Goal: Find specific page/section: Find specific page/section

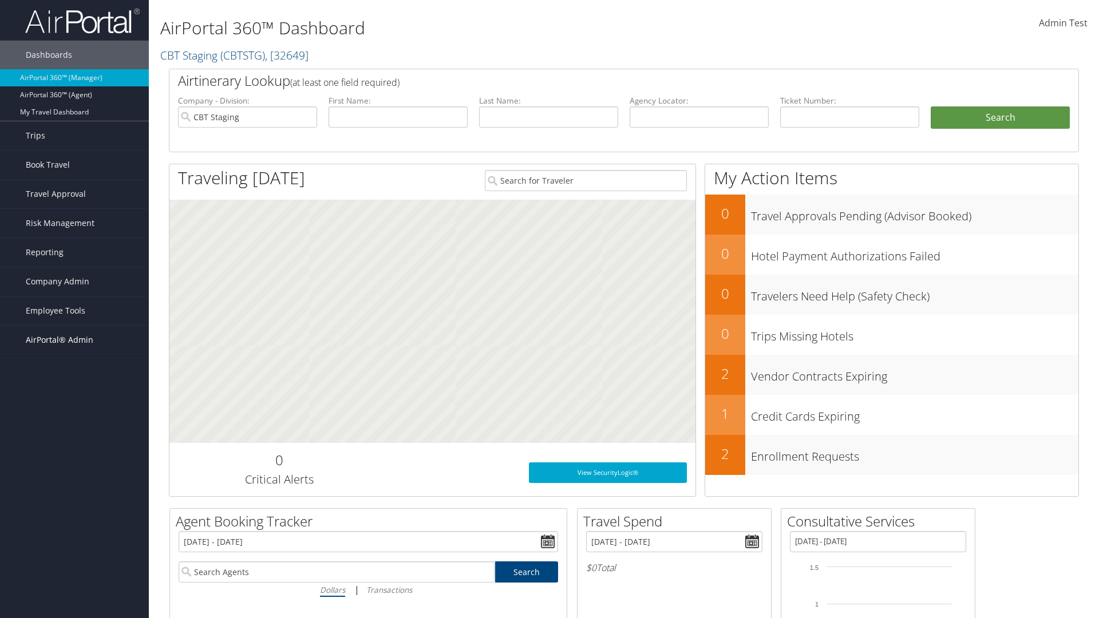
click at [74, 340] on span "AirPortal® Admin" at bounding box center [60, 340] width 68 height 29
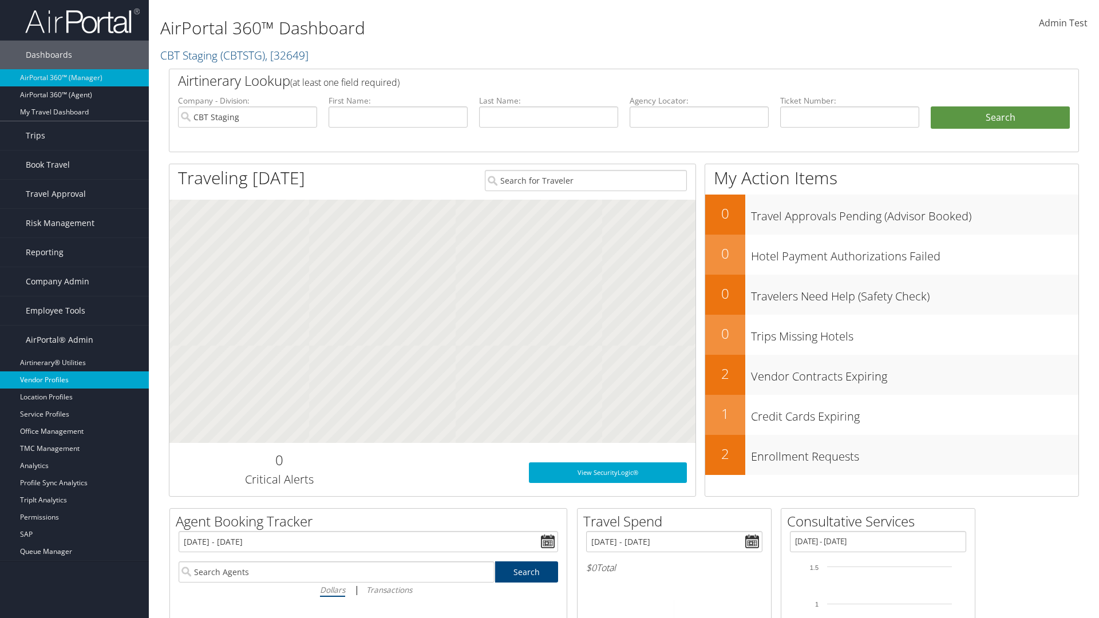
click at [74, 380] on link "Vendor Profiles" at bounding box center [74, 379] width 149 height 17
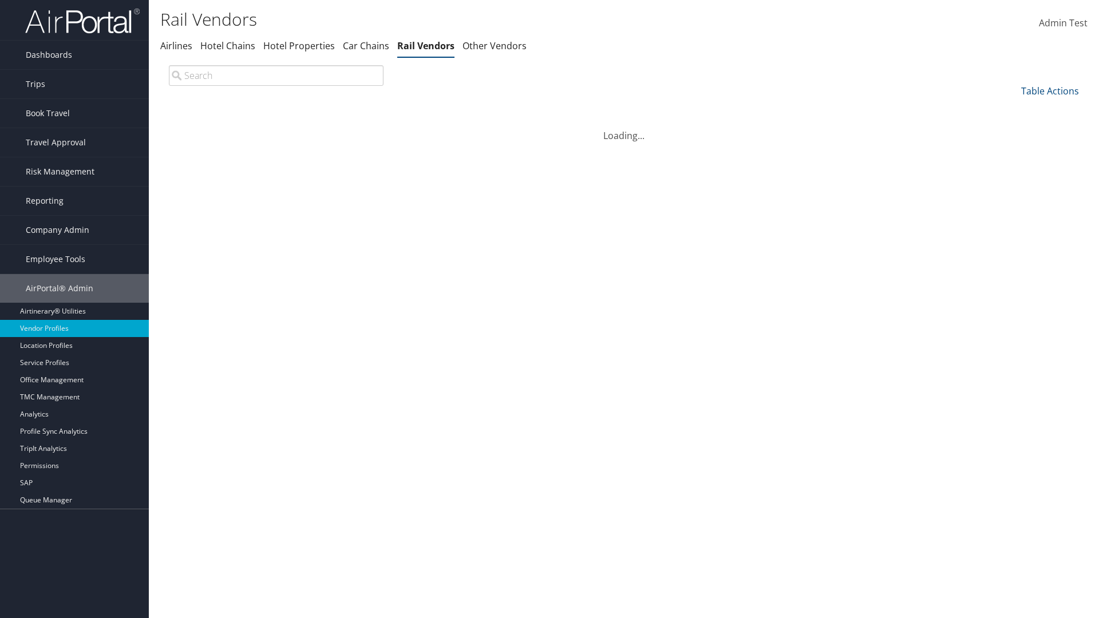
click at [477, 109] on th "Name" at bounding box center [450, 109] width 205 height 22
click at [477, 109] on th "Name" at bounding box center [477, 109] width 319 height 22
click at [762, 109] on th "Long code" at bounding box center [761, 109] width 249 height 22
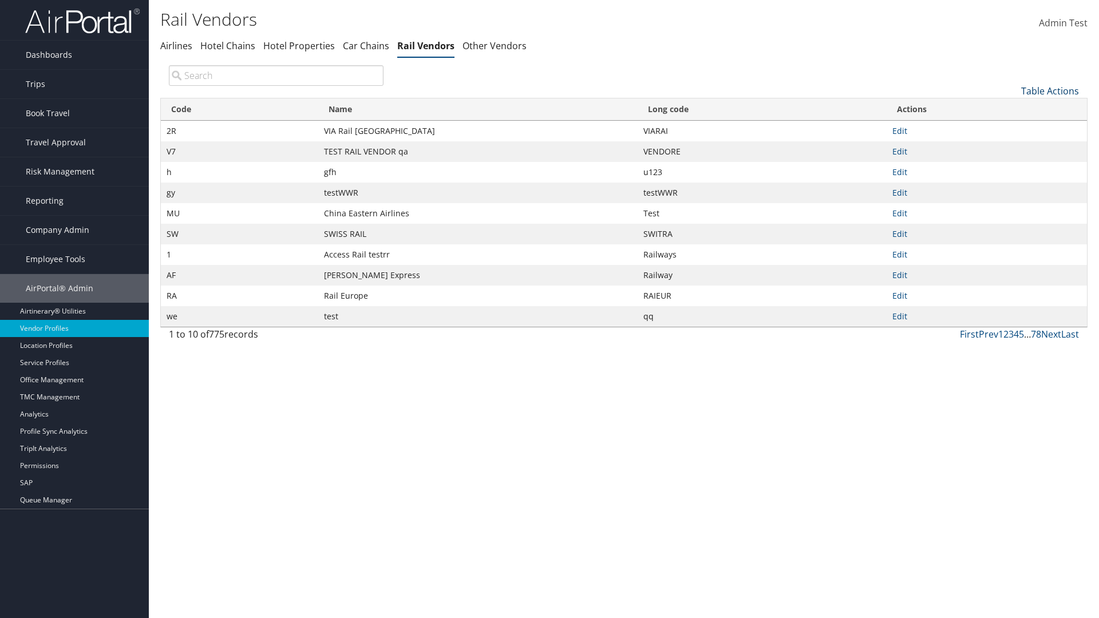
click at [1049, 90] on link "Table Actions" at bounding box center [1050, 91] width 58 height 13
click at [1011, 167] on link "Page Length" at bounding box center [1011, 166] width 150 height 19
click at [1011, 129] on link "25" at bounding box center [1011, 129] width 150 height 19
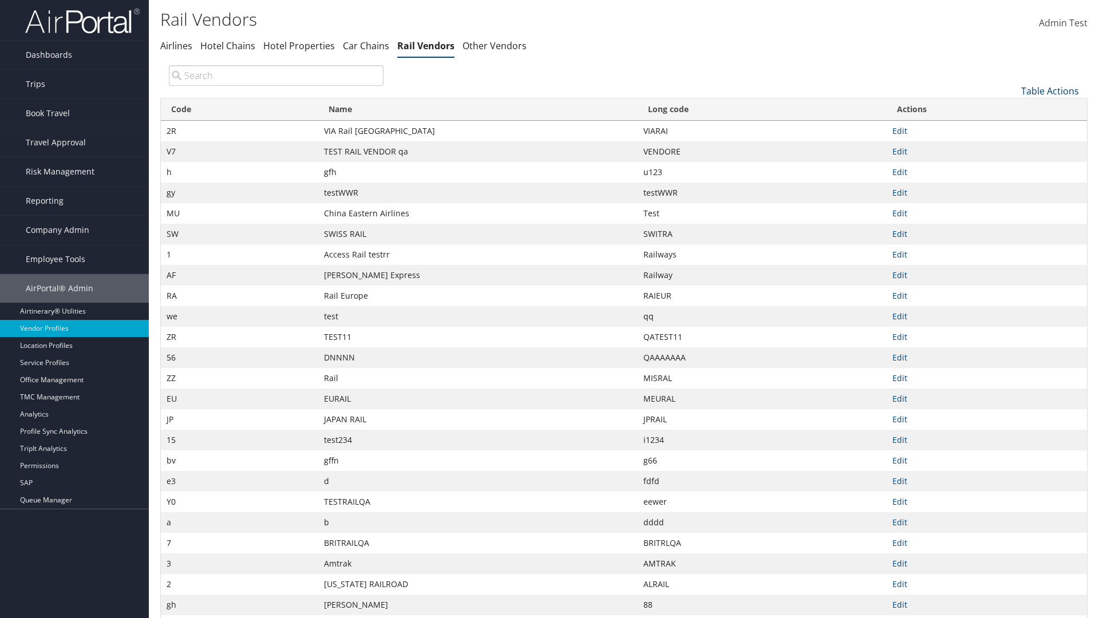
click at [1049, 90] on link "Table Actions" at bounding box center [1050, 91] width 58 height 13
click at [1011, 167] on link "Page Length" at bounding box center [1011, 166] width 150 height 19
